Goal: Task Accomplishment & Management: Manage account settings

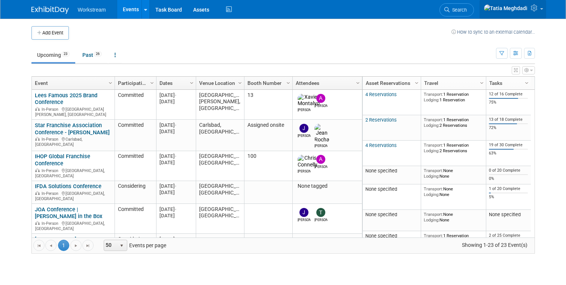
click at [533, 11] on icon at bounding box center [535, 7] width 9 height 7
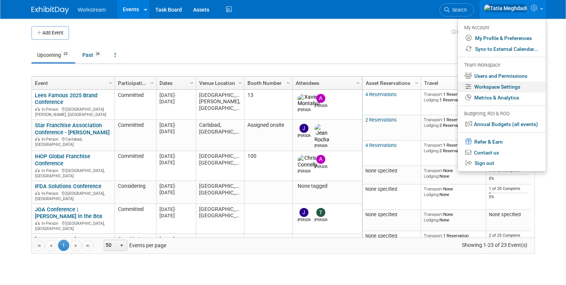
click at [503, 88] on link "Workspace Settings" at bounding box center [502, 87] width 88 height 11
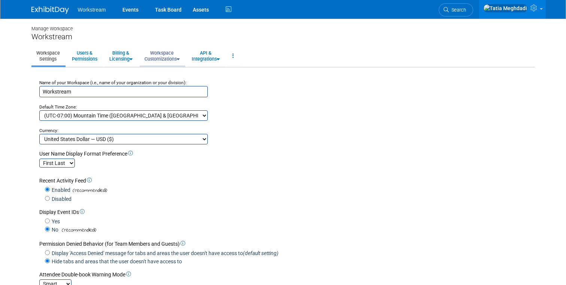
click at [161, 57] on link "Workspace Customizations" at bounding box center [162, 56] width 45 height 18
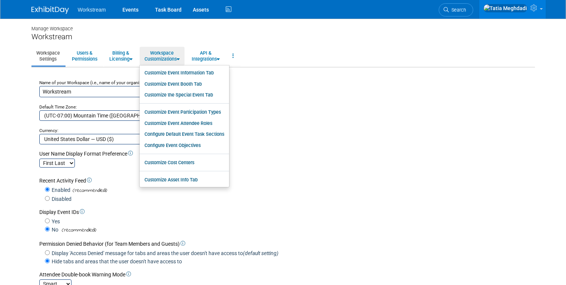
click at [45, 54] on link "Workspace Settings" at bounding box center [47, 56] width 33 height 18
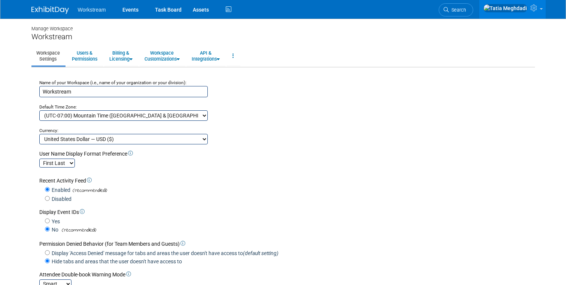
click at [45, 56] on link "Workspace Settings" at bounding box center [47, 56] width 33 height 18
click at [541, 10] on span at bounding box center [541, 8] width 3 height 1
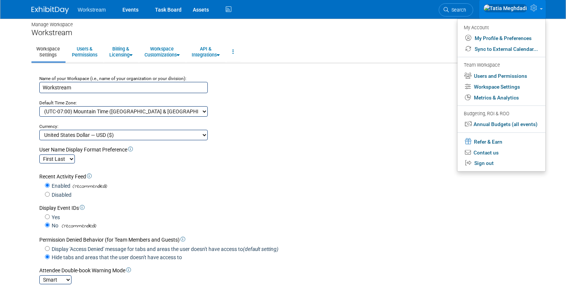
scroll to position [4, 0]
click at [500, 85] on link "Workspace Settings" at bounding box center [501, 87] width 88 height 11
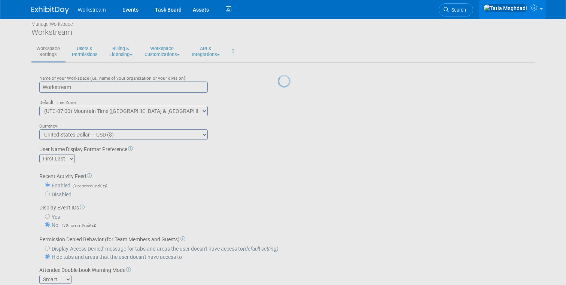
scroll to position [4, 0]
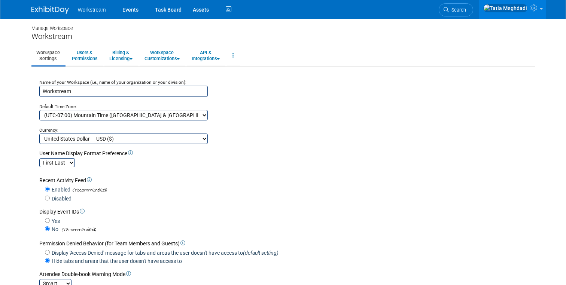
click at [89, 10] on span "Workstream" at bounding box center [92, 10] width 28 height 6
click at [131, 10] on link "Events" at bounding box center [130, 9] width 27 height 19
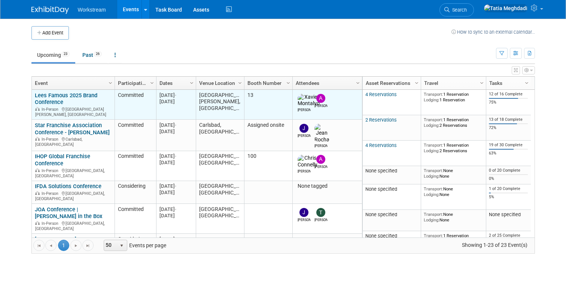
click at [55, 99] on link "Lees Famous 2025 Brand Conference" at bounding box center [66, 99] width 62 height 14
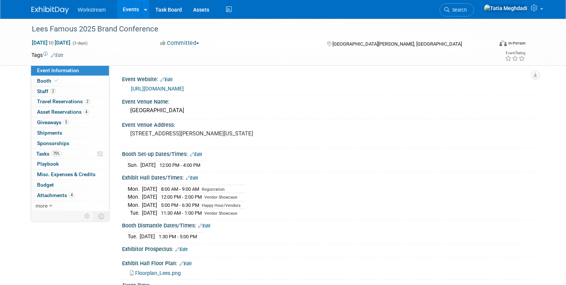
select select "Franchisor"
select select "Restaurant"
select select "No"
select select "[PERSON_NAME]"
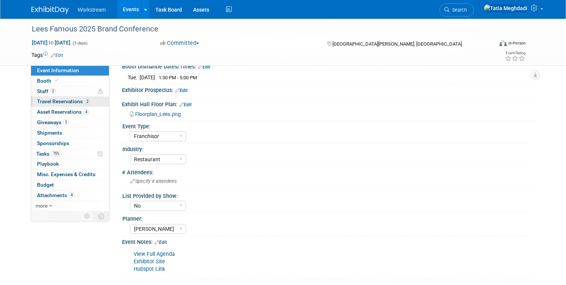
scroll to position [164, 0]
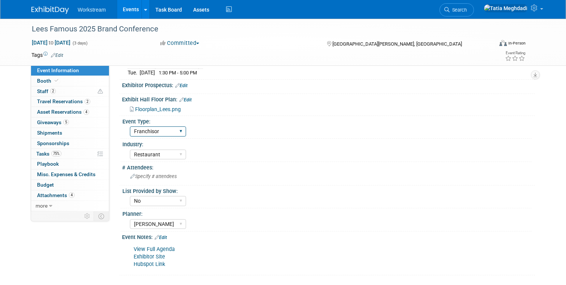
click at [143, 132] on select "Field Test Franchisor Brand MSA Brand NON MSA Internal Industry Customer" at bounding box center [158, 131] width 56 height 10
click at [539, 10] on link at bounding box center [512, 9] width 67 height 19
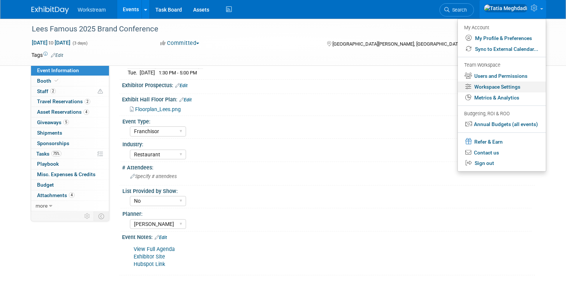
click at [507, 86] on link "Workspace Settings" at bounding box center [502, 87] width 88 height 11
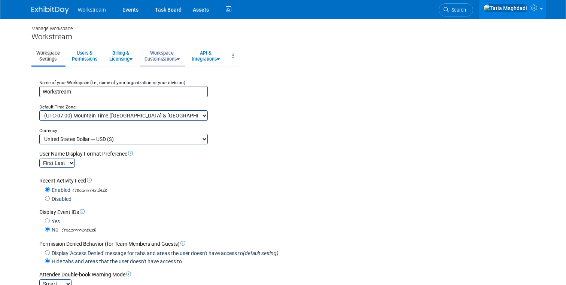
click at [165, 57] on link "Workspace Customizations" at bounding box center [162, 56] width 45 height 18
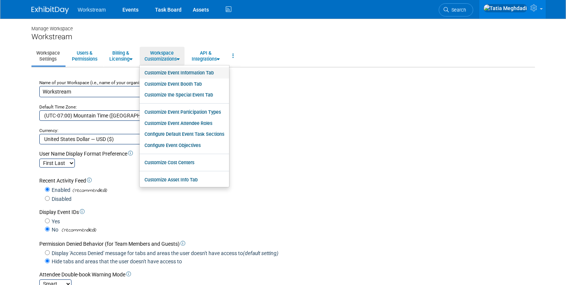
click at [162, 73] on link "Customize Event Information Tab" at bounding box center [184, 72] width 89 height 11
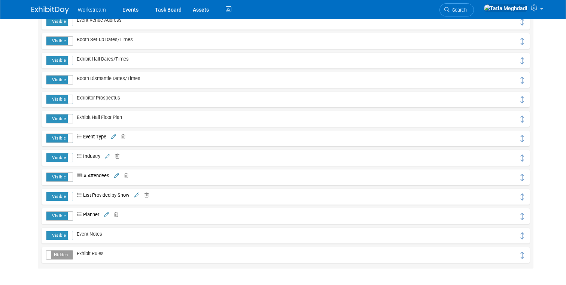
scroll to position [171, 0]
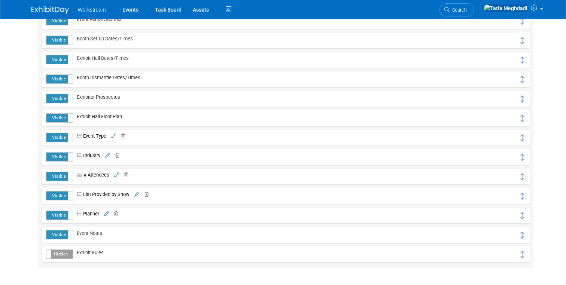
click at [115, 135] on icon at bounding box center [113, 136] width 5 height 5
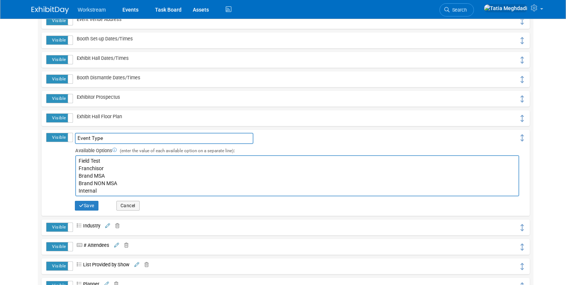
drag, startPoint x: 106, startPoint y: 163, endPoint x: 68, endPoint y: 160, distance: 37.2
click at [68, 160] on tr "Visible Hidden Event Type Event Type Save Cancel hide Yes Cancel" at bounding box center [285, 173] width 479 height 80
drag, startPoint x: 100, startPoint y: 191, endPoint x: 74, endPoint y: 168, distance: 35.0
click at [74, 168] on span "Available Options (enter the value of each available option on a separate line)…" at bounding box center [296, 171] width 446 height 54
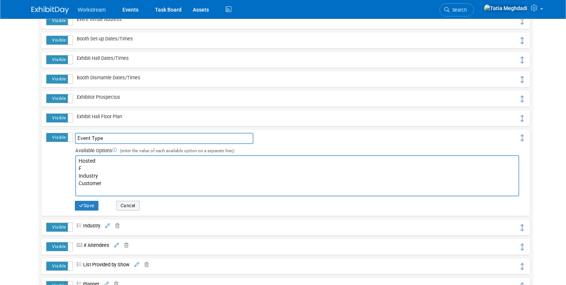
scroll to position [0, 0]
drag, startPoint x: 104, startPoint y: 185, endPoint x: 79, endPoint y: 185, distance: 25.1
click at [79, 185] on textarea "Field Test Franchisor Brand MSA Brand NON MSA Internal Industry Customer" at bounding box center [296, 175] width 443 height 41
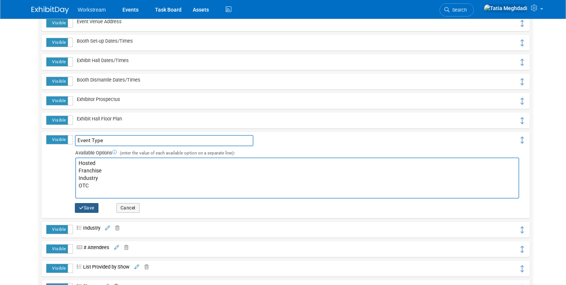
type textarea "Hosted Franchise Industry OTC"
click at [87, 209] on button "Save" at bounding box center [87, 208] width 24 height 10
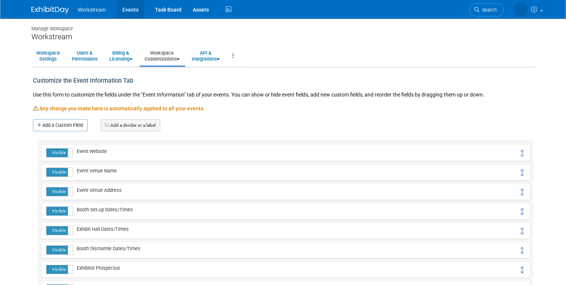
click at [126, 10] on link "Events" at bounding box center [130, 9] width 27 height 19
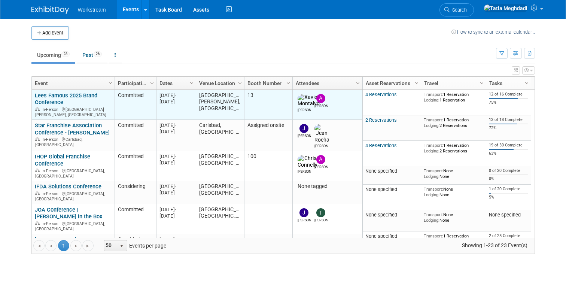
click at [51, 102] on link "Lees Famous 2025 Brand Conference" at bounding box center [66, 99] width 62 height 14
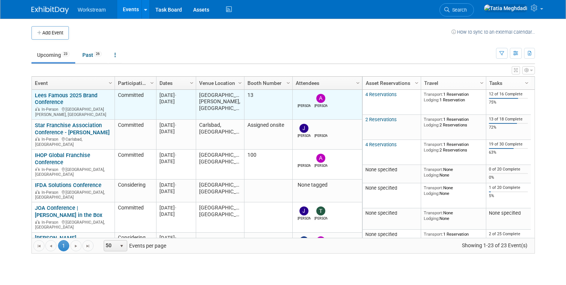
click at [53, 97] on link "Lees Famous 2025 Brand Conference" at bounding box center [66, 99] width 62 height 14
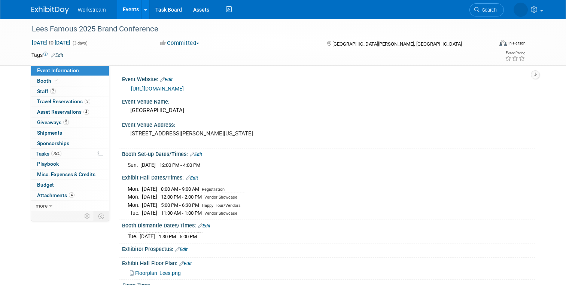
select select "Restaurant"
select select "No"
select select "[PERSON_NAME]"
click at [49, 100] on span "Travel Reservations 2" at bounding box center [63, 101] width 53 height 6
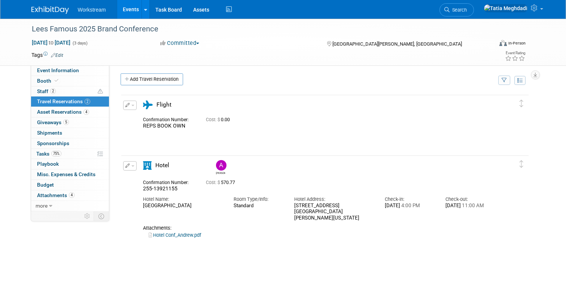
scroll to position [2, 0]
click at [50, 70] on span "Event Information" at bounding box center [58, 70] width 42 height 6
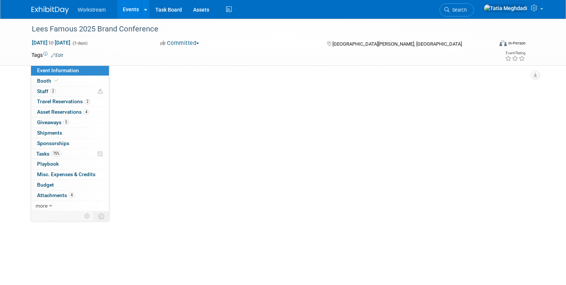
scroll to position [0, 0]
select select "Restaurant"
select select "No"
select select "[PERSON_NAME]"
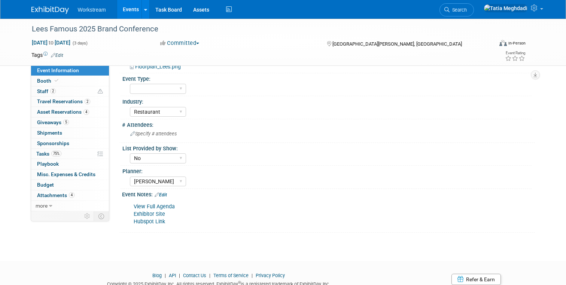
scroll to position [234, 0]
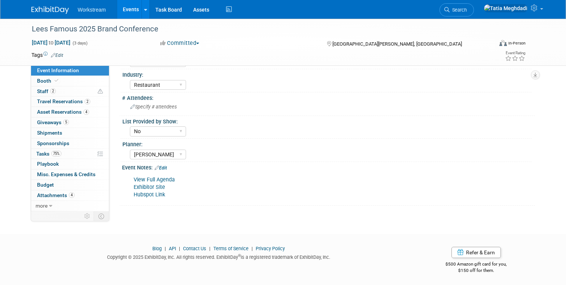
click at [150, 194] on link "Hubspot Link" at bounding box center [149, 195] width 31 height 6
click at [42, 91] on span "Staff 2" at bounding box center [46, 91] width 19 height 6
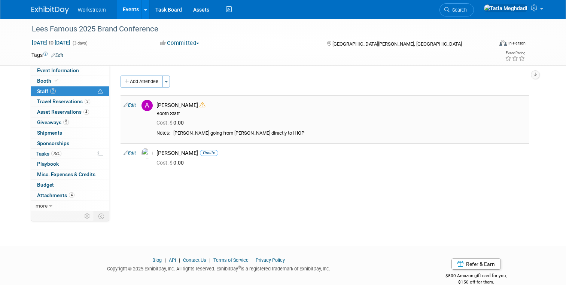
scroll to position [1, 0]
click at [147, 155] on img at bounding box center [146, 152] width 11 height 11
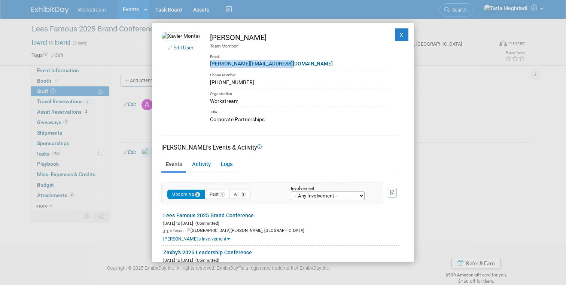
drag, startPoint x: 280, startPoint y: 62, endPoint x: 208, endPoint y: 64, distance: 71.9
click at [208, 64] on td "Xavier Montalvo Team Member Email xavier.montalvo@workstream.is Phone Number (7…" at bounding box center [294, 77] width 189 height 91
copy link "xavier.montalvo@workstream.is"
click at [255, 83] on div "(773) 951-7847" at bounding box center [299, 83] width 179 height 8
drag, startPoint x: 253, startPoint y: 82, endPoint x: 208, endPoint y: 82, distance: 44.9
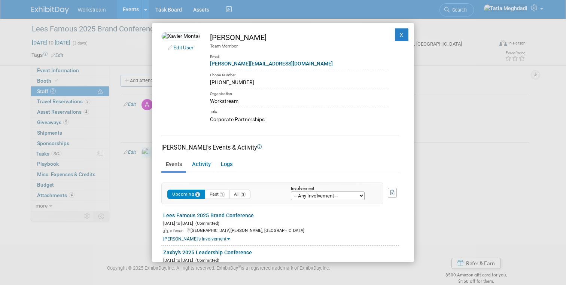
click at [208, 82] on td "Xavier Montalvo Team Member Email xavier.montalvo@workstream.is Phone Number (7…" at bounding box center [294, 77] width 189 height 91
copy div "(773) 951-7847"
click at [399, 32] on button "X" at bounding box center [401, 34] width 13 height 13
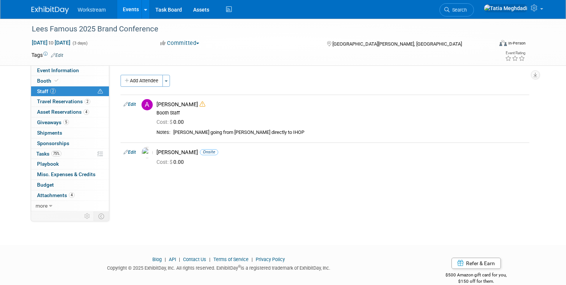
click at [133, 9] on link "Events" at bounding box center [130, 9] width 27 height 19
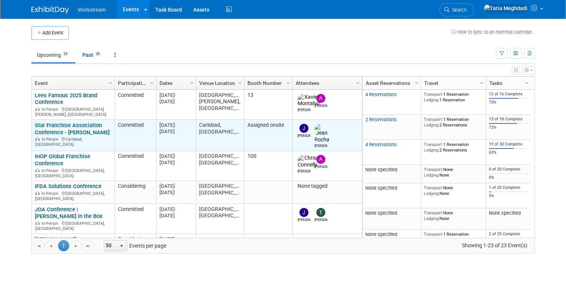
click at [43, 124] on div "Star Franchise Association Conference - Carls Jr. In-Person Carlsbad, CA" at bounding box center [73, 134] width 76 height 25
click at [42, 127] on link "Star Franchise Association Conference - [PERSON_NAME]" at bounding box center [72, 129] width 75 height 14
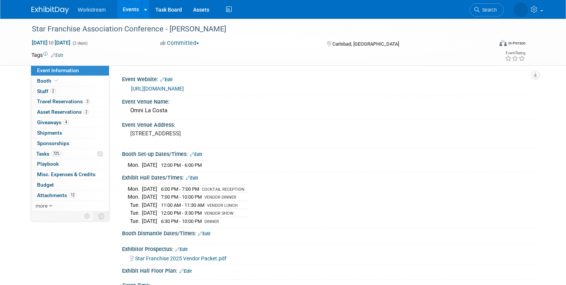
select select "Restaurant"
select select "No"
select select "[PERSON_NAME]"
click at [43, 92] on span "Staff 2" at bounding box center [46, 91] width 19 height 6
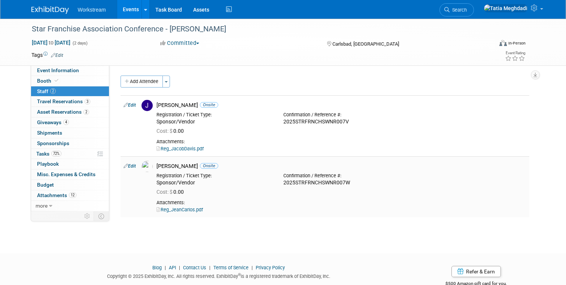
click at [147, 168] on img at bounding box center [146, 166] width 11 height 11
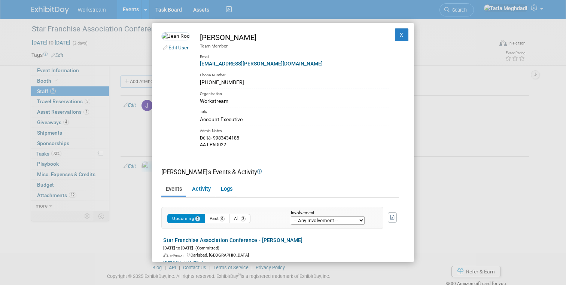
drag, startPoint x: 249, startPoint y: 83, endPoint x: 211, endPoint y: 85, distance: 37.8
click at [212, 85] on td "Jean Rocha Team Member Email jeancarlos.rocha@workstream.is Phone Number 929-30…" at bounding box center [289, 90] width 199 height 116
copy div "929-301-1313"
click at [400, 34] on button "X" at bounding box center [401, 34] width 13 height 13
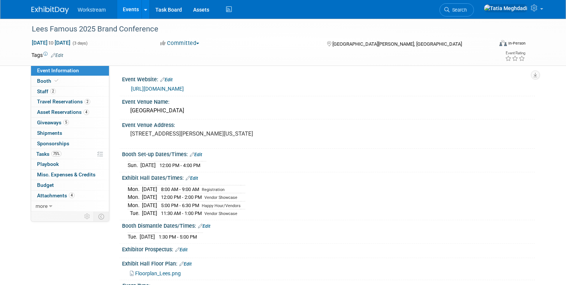
select select "Restaurant"
select select "No"
select select "[PERSON_NAME]"
click at [49, 196] on span "Attachments 4" at bounding box center [55, 195] width 37 height 6
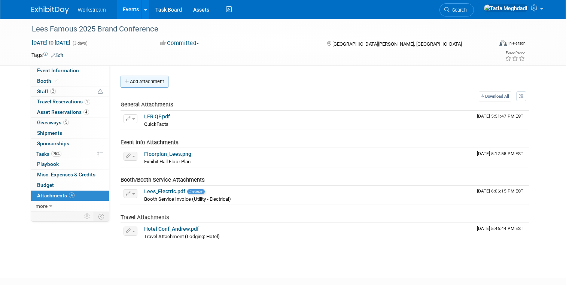
click at [125, 83] on icon "button" at bounding box center [127, 81] width 5 height 5
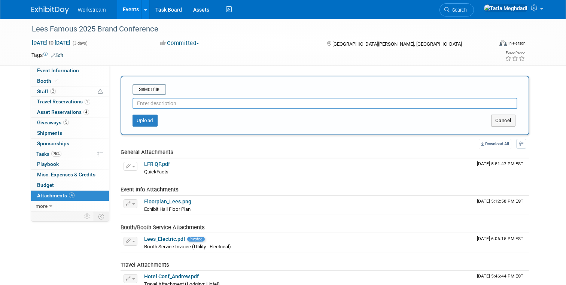
click at [170, 105] on input "text" at bounding box center [324, 103] width 385 height 11
click at [501, 120] on button "Cancel" at bounding box center [503, 121] width 24 height 12
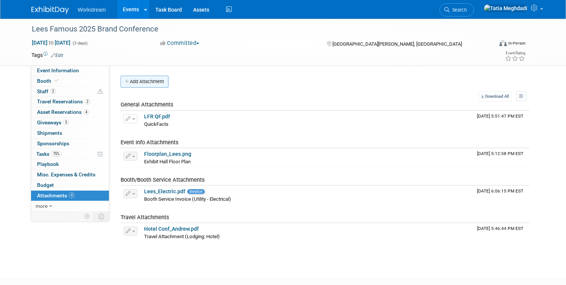
click at [125, 83] on icon "button" at bounding box center [127, 81] width 5 height 5
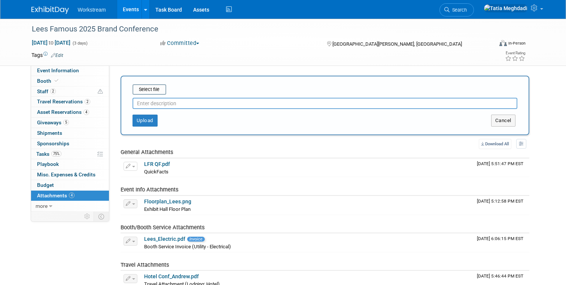
scroll to position [0, 0]
click at [152, 104] on input "text" at bounding box center [324, 102] width 385 height 11
type input "Event Brief_Lees Famous"
click at [149, 86] on input "file" at bounding box center [120, 89] width 89 height 9
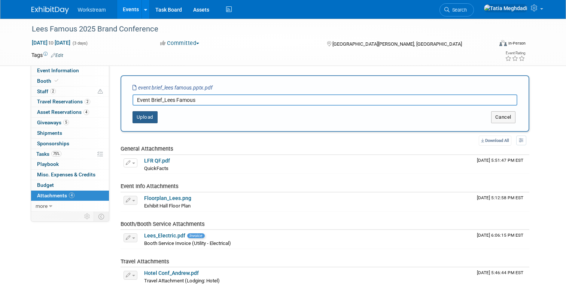
click at [141, 117] on button "Upload" at bounding box center [144, 117] width 25 height 12
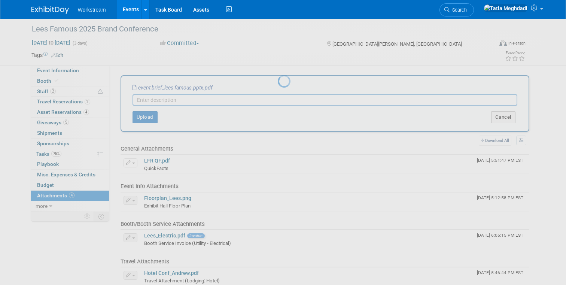
scroll to position [0, 0]
